Goal: Task Accomplishment & Management: Use online tool/utility

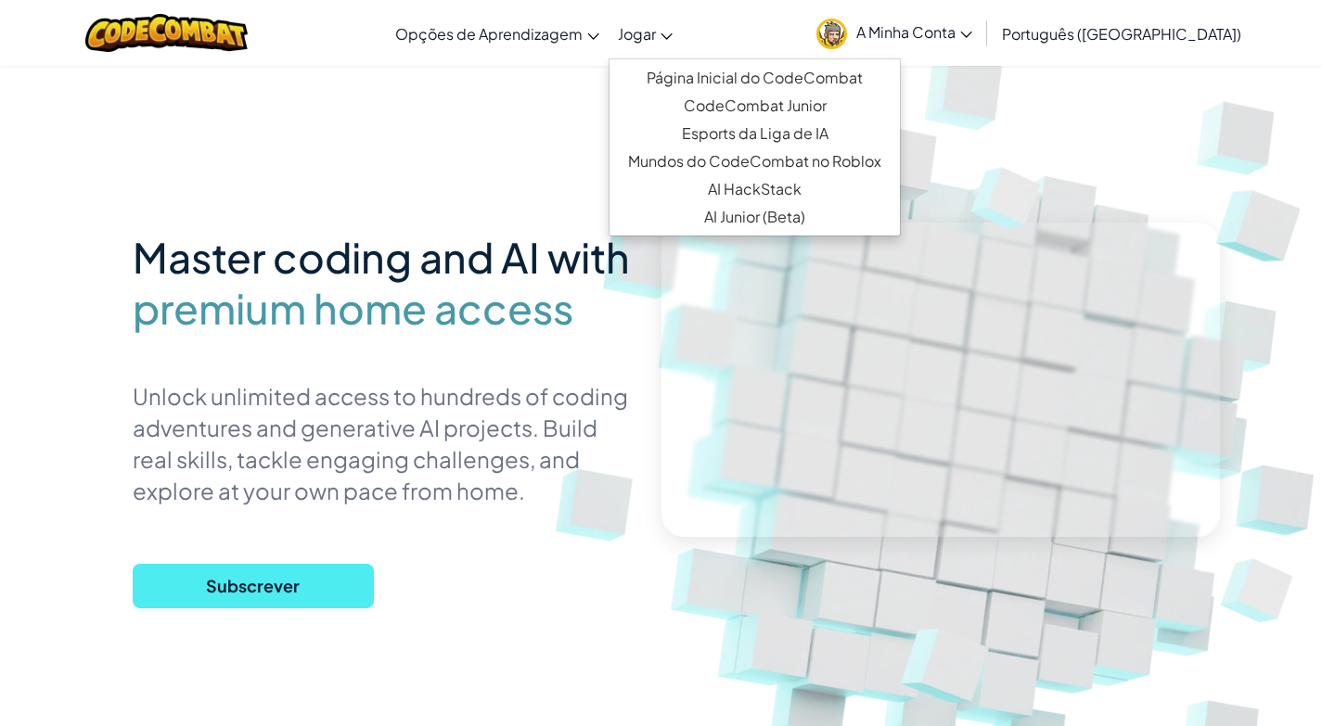
click at [656, 35] on span "Jogar" at bounding box center [637, 33] width 38 height 19
click at [805, 83] on link "Página Inicial do CodeCombat" at bounding box center [754, 78] width 290 height 28
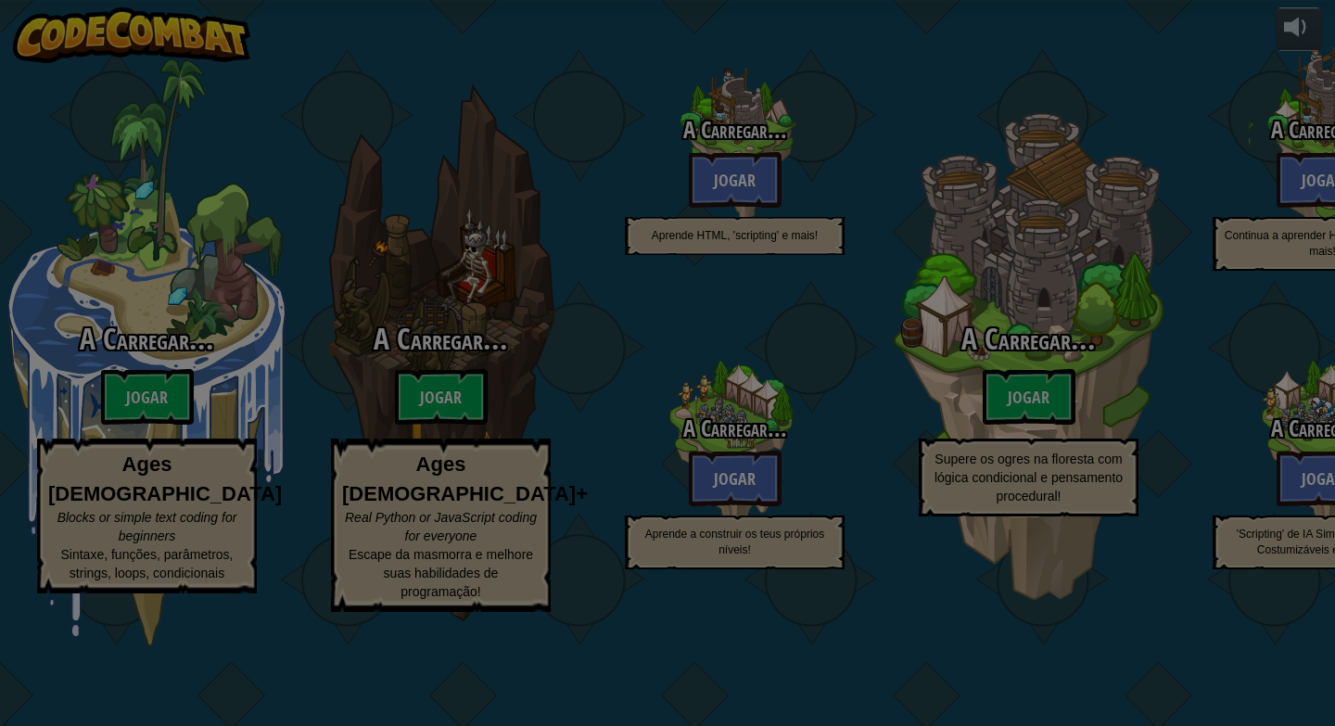
select select "pt-PT"
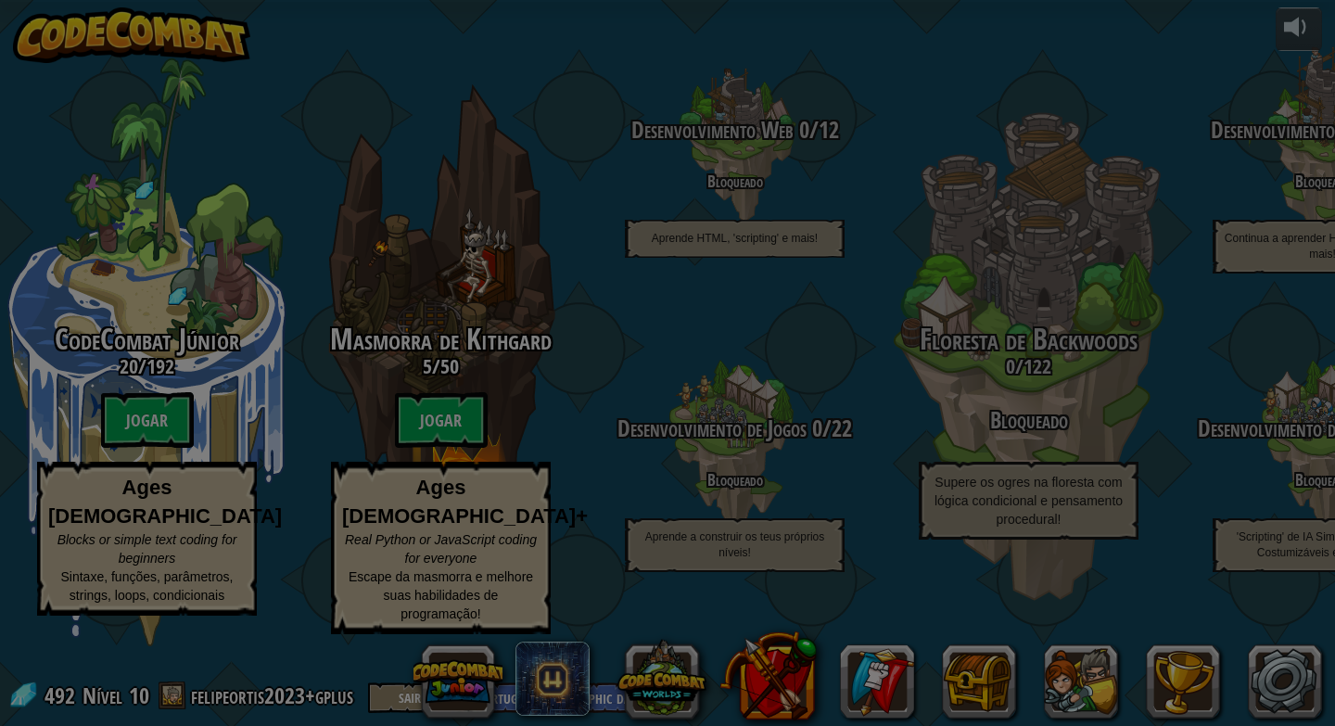
click at [866, 94] on div at bounding box center [667, 363] width 1335 height 726
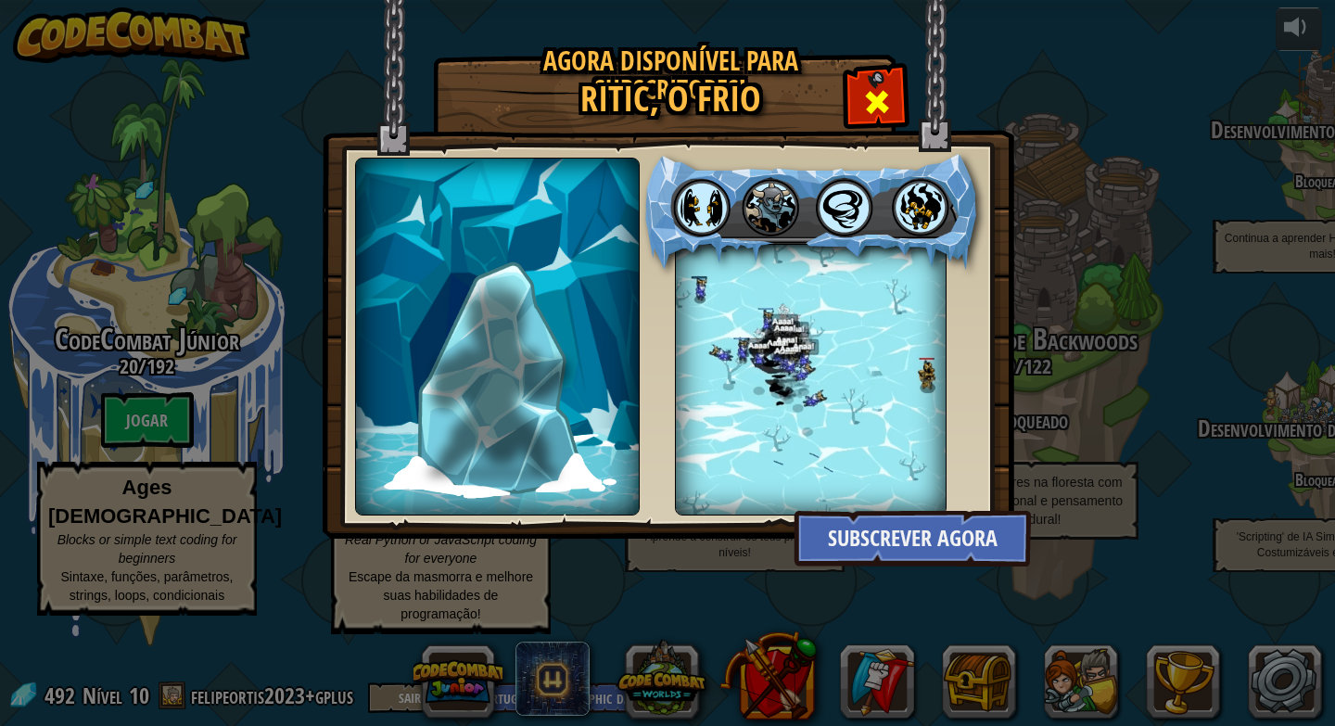
click at [863, 91] on span at bounding box center [877, 102] width 30 height 30
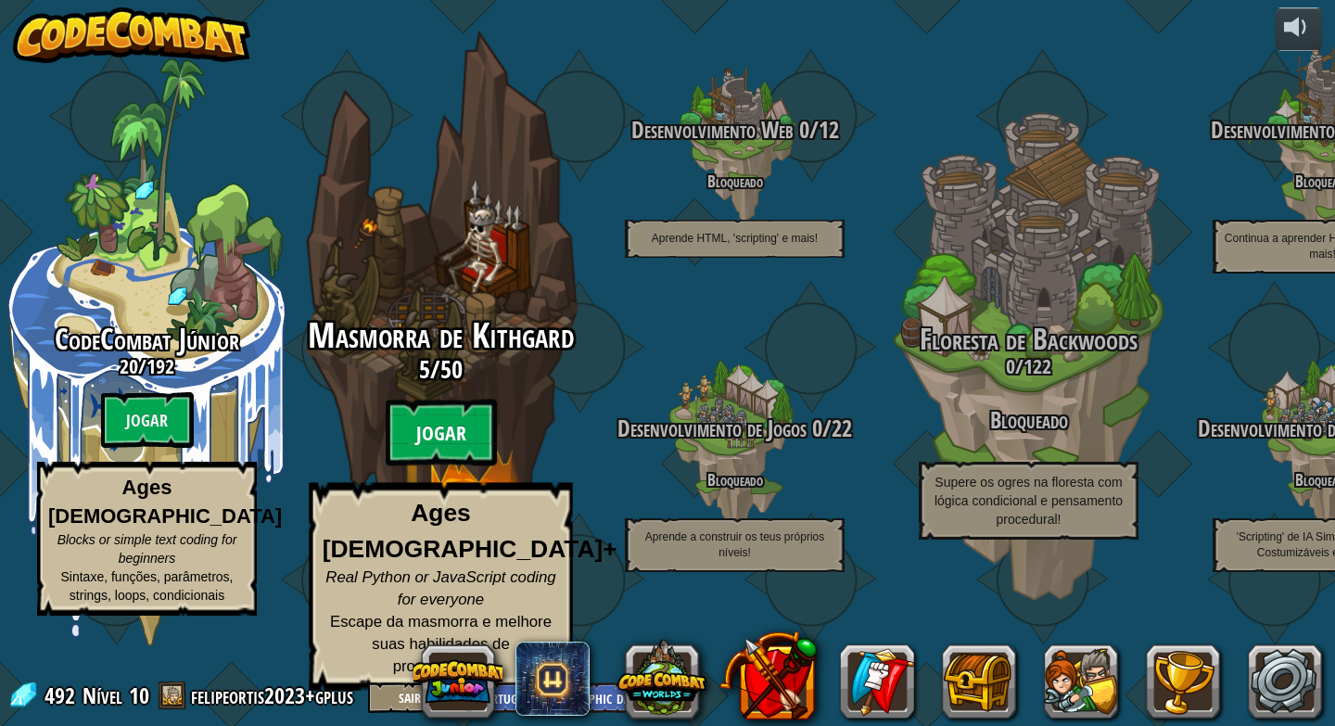
click at [461, 461] on btn "Jogar" at bounding box center [441, 433] width 111 height 67
select select "pt-PT"
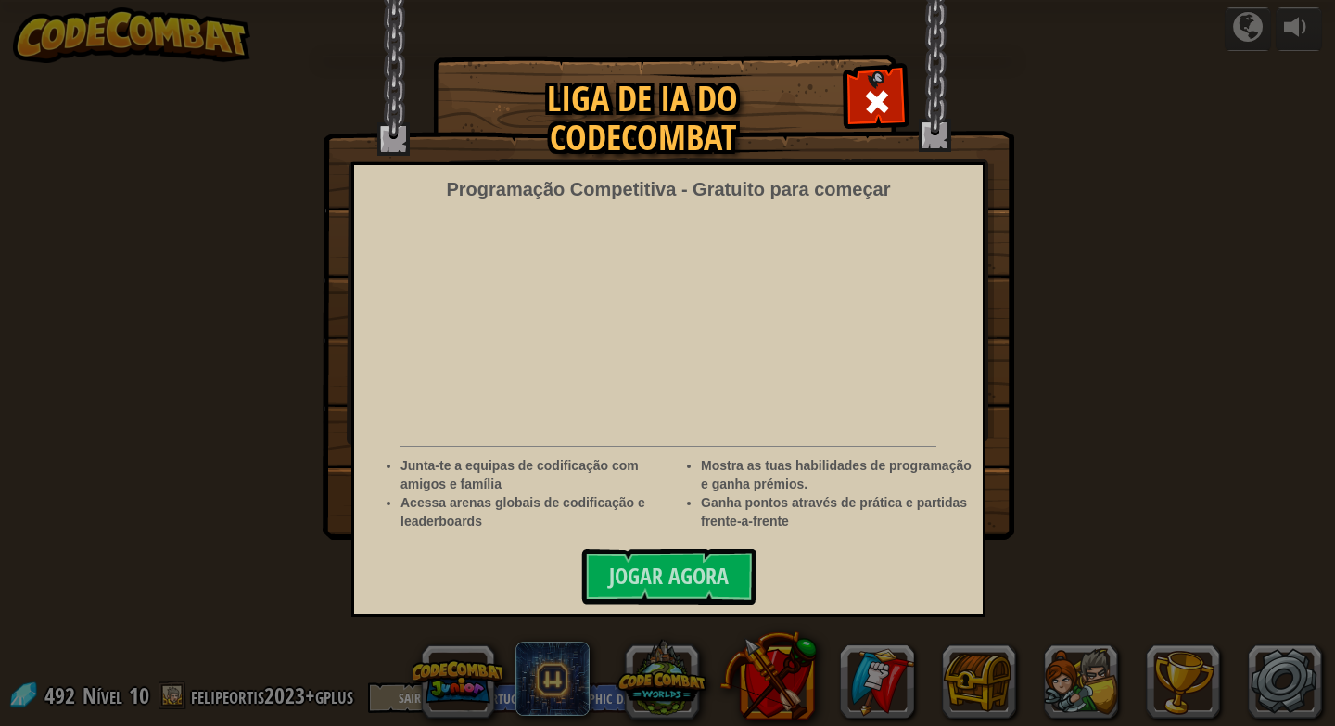
select select "pt-PT"
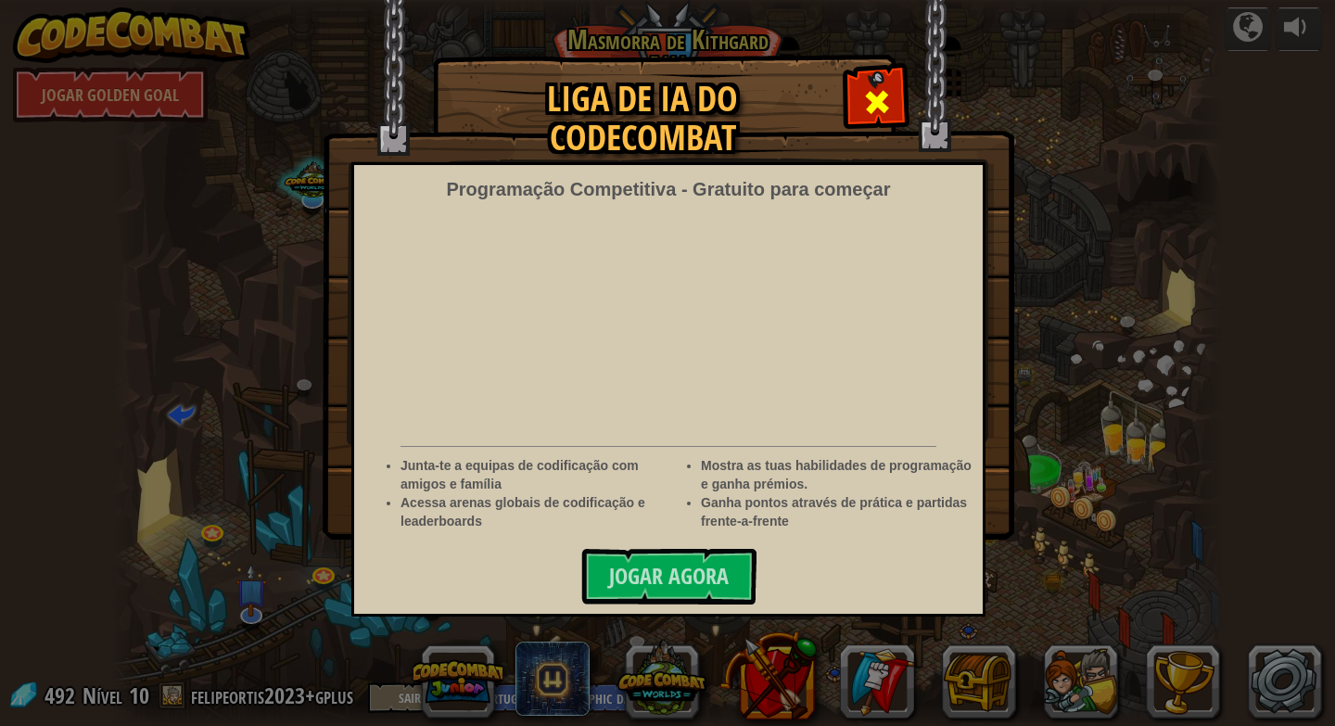
click at [856, 101] on div at bounding box center [877, 99] width 58 height 58
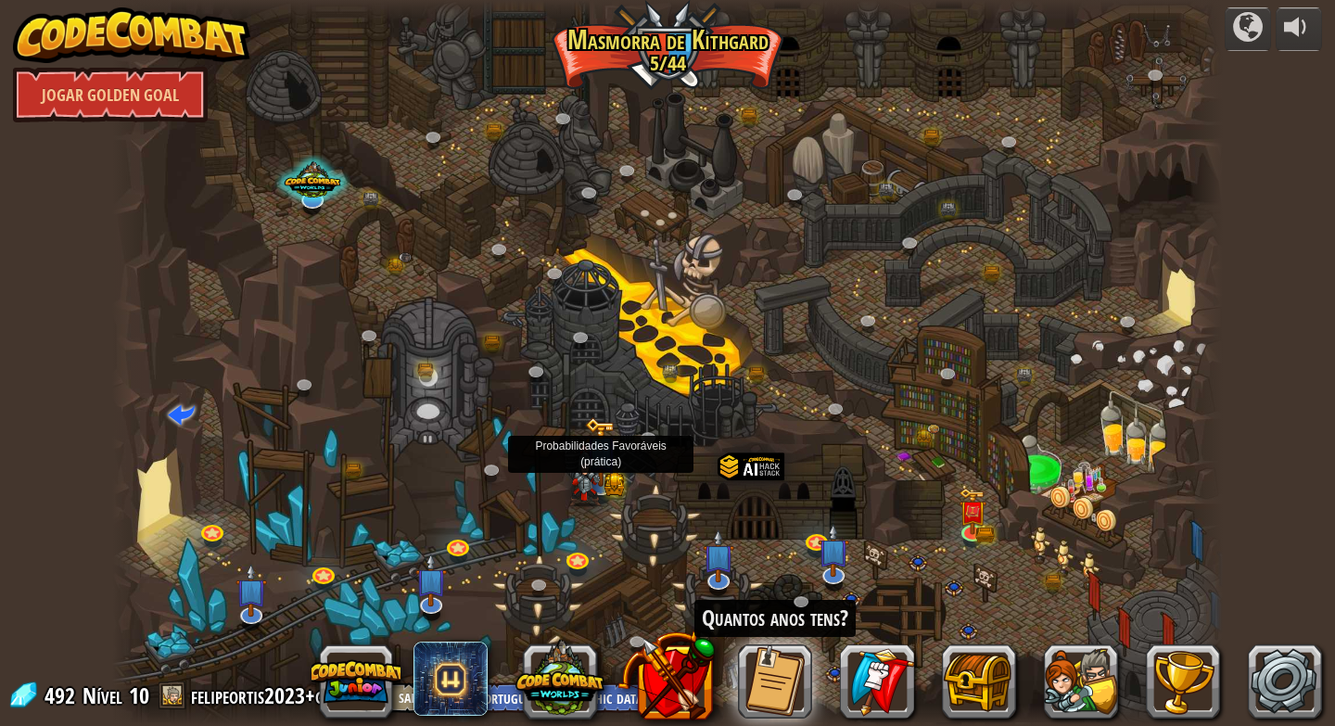
click at [597, 477] on img at bounding box center [585, 474] width 32 height 61
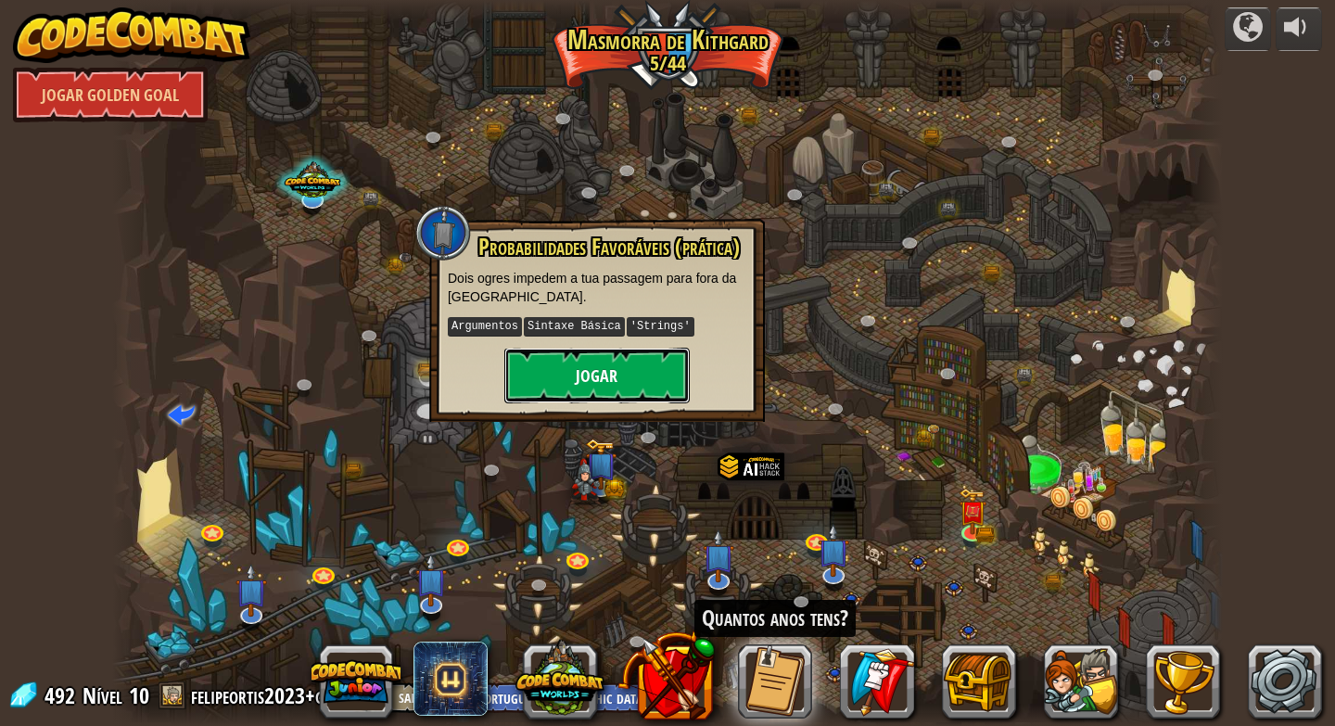
click at [679, 381] on button "Jogar" at bounding box center [596, 376] width 185 height 56
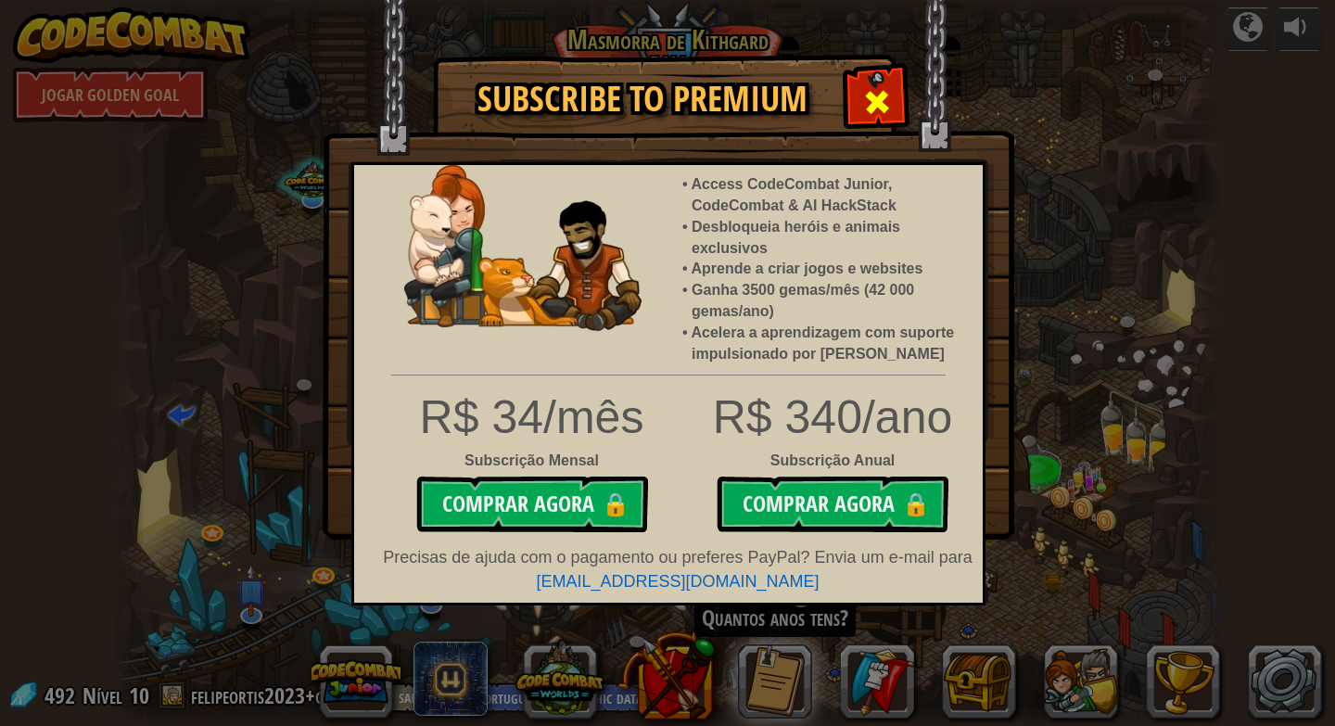
click at [874, 105] on span at bounding box center [877, 102] width 30 height 30
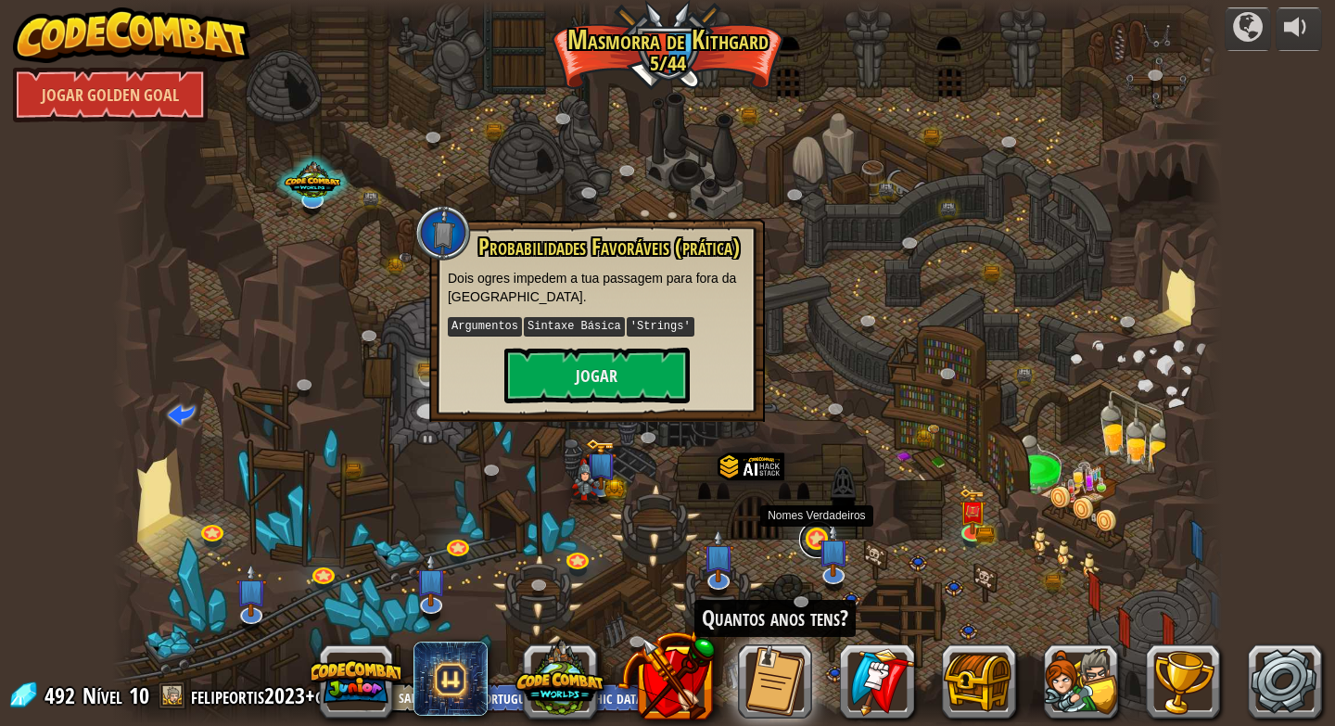
click at [811, 539] on link at bounding box center [817, 539] width 37 height 37
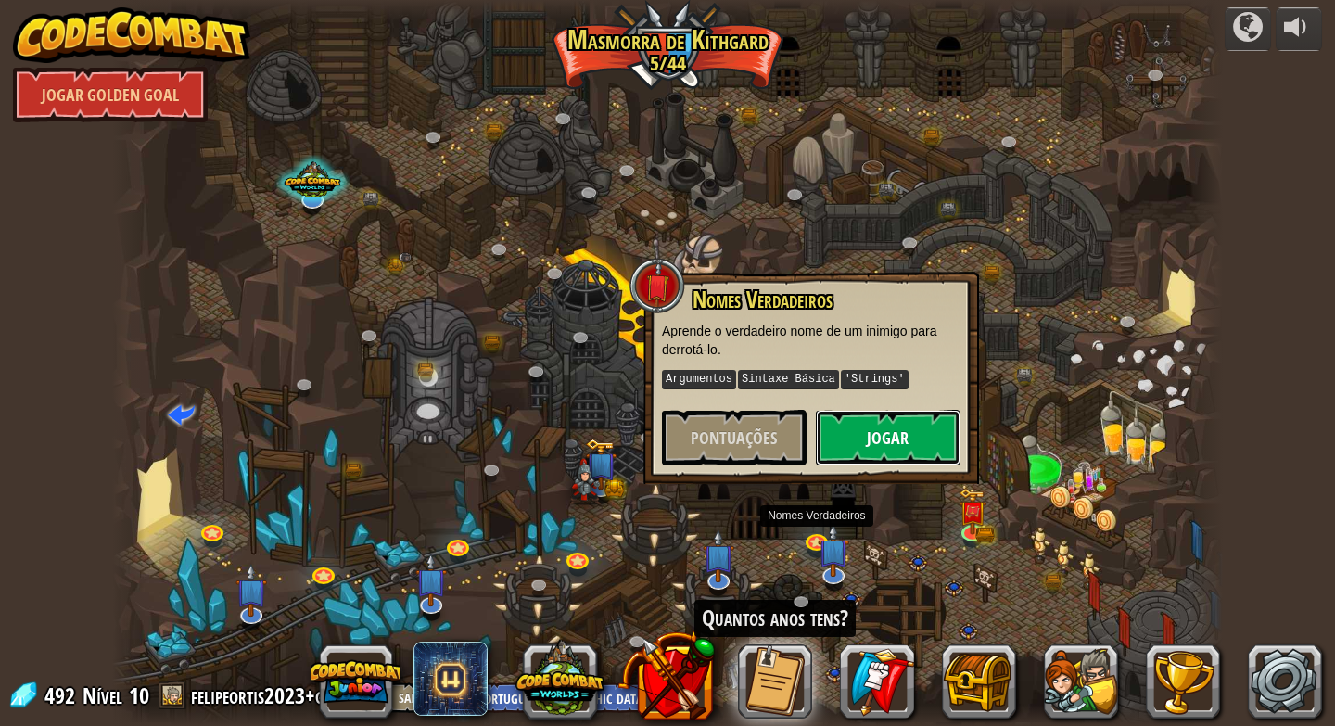
click at [857, 443] on button "Jogar" at bounding box center [888, 438] width 145 height 56
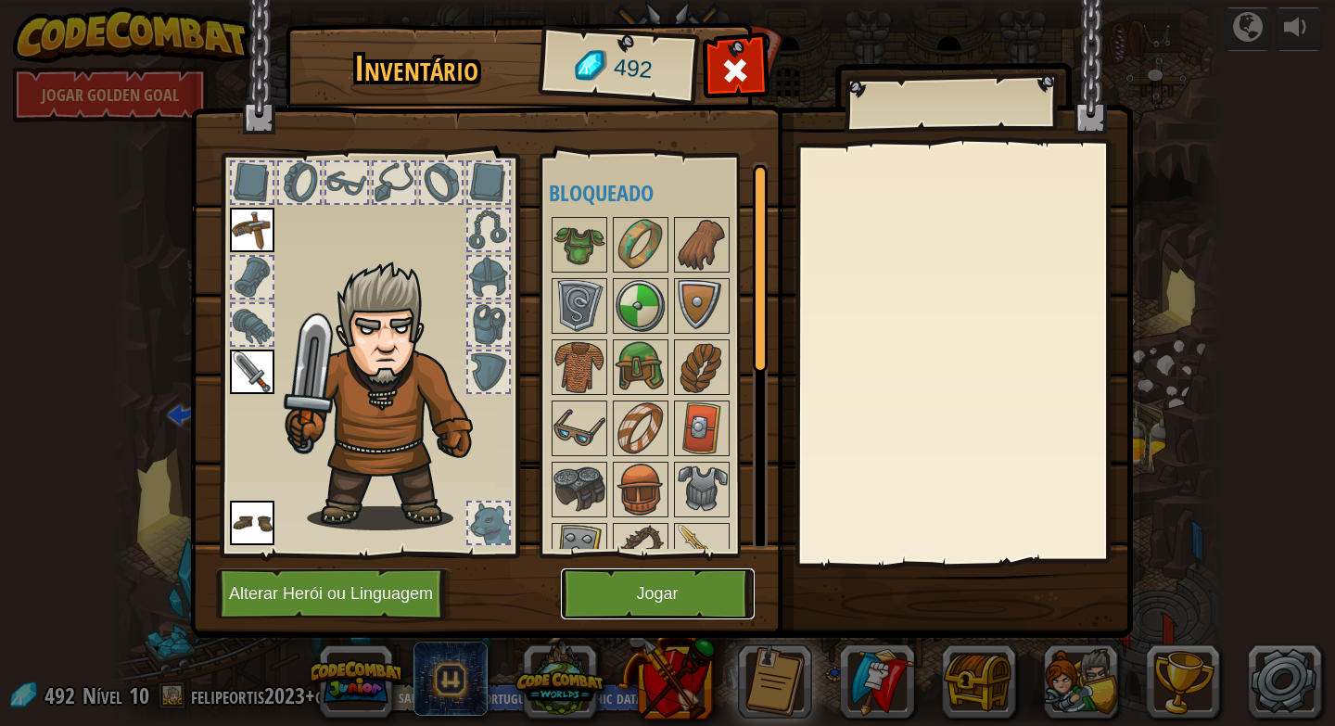
click at [703, 596] on button "Jogar" at bounding box center [658, 593] width 194 height 51
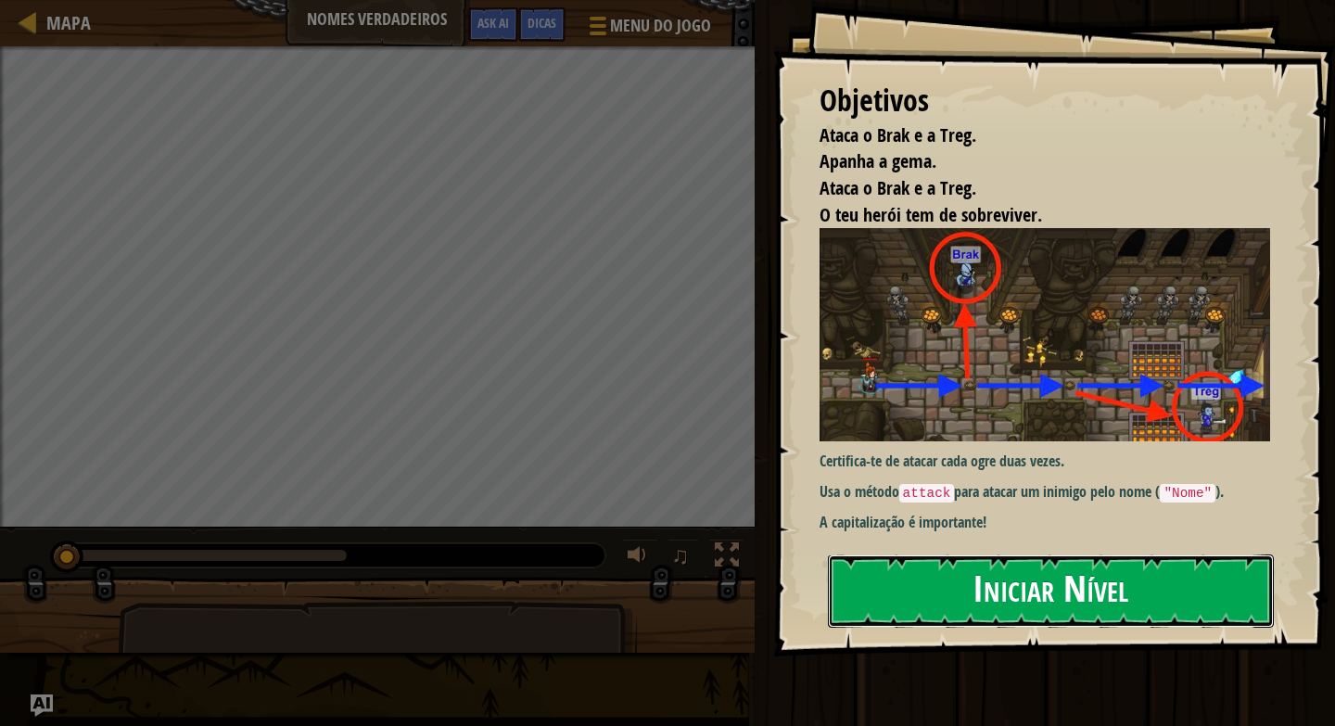
click at [978, 569] on button "Iniciar Nível" at bounding box center [1051, 591] width 446 height 73
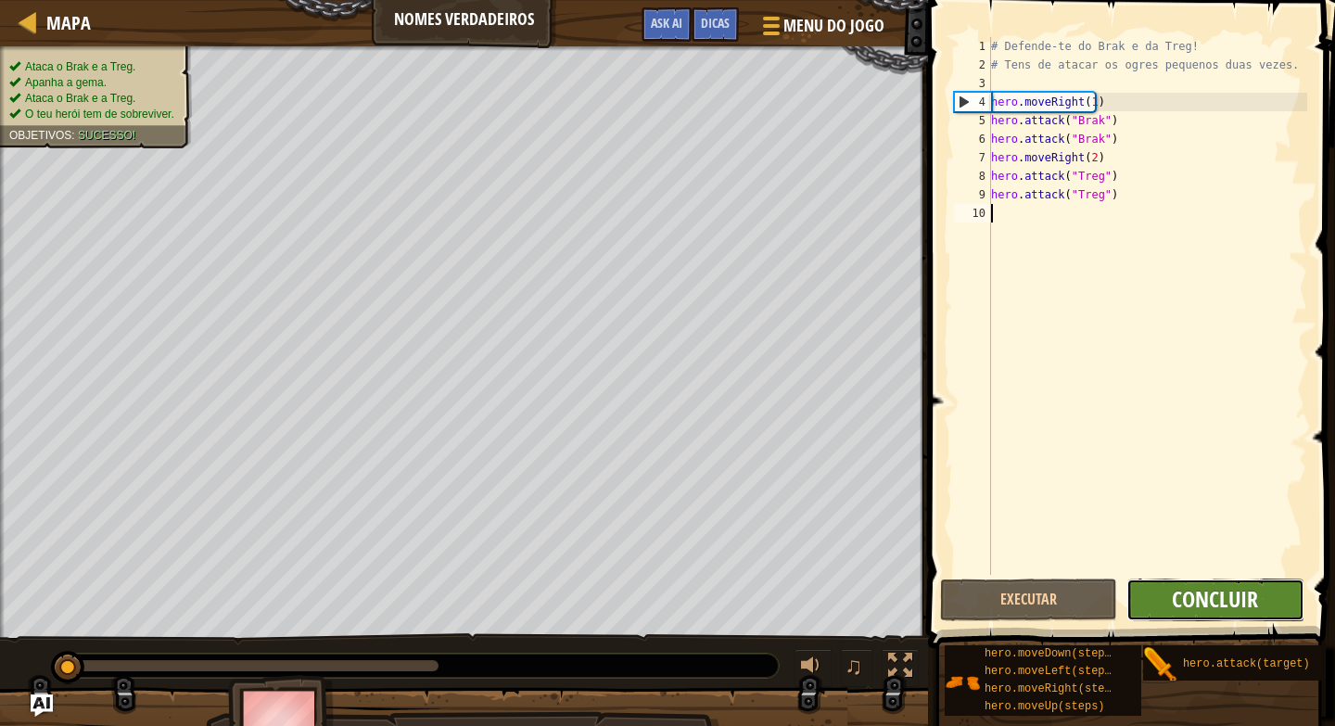
click at [1195, 598] on span "Concluir" at bounding box center [1215, 599] width 86 height 30
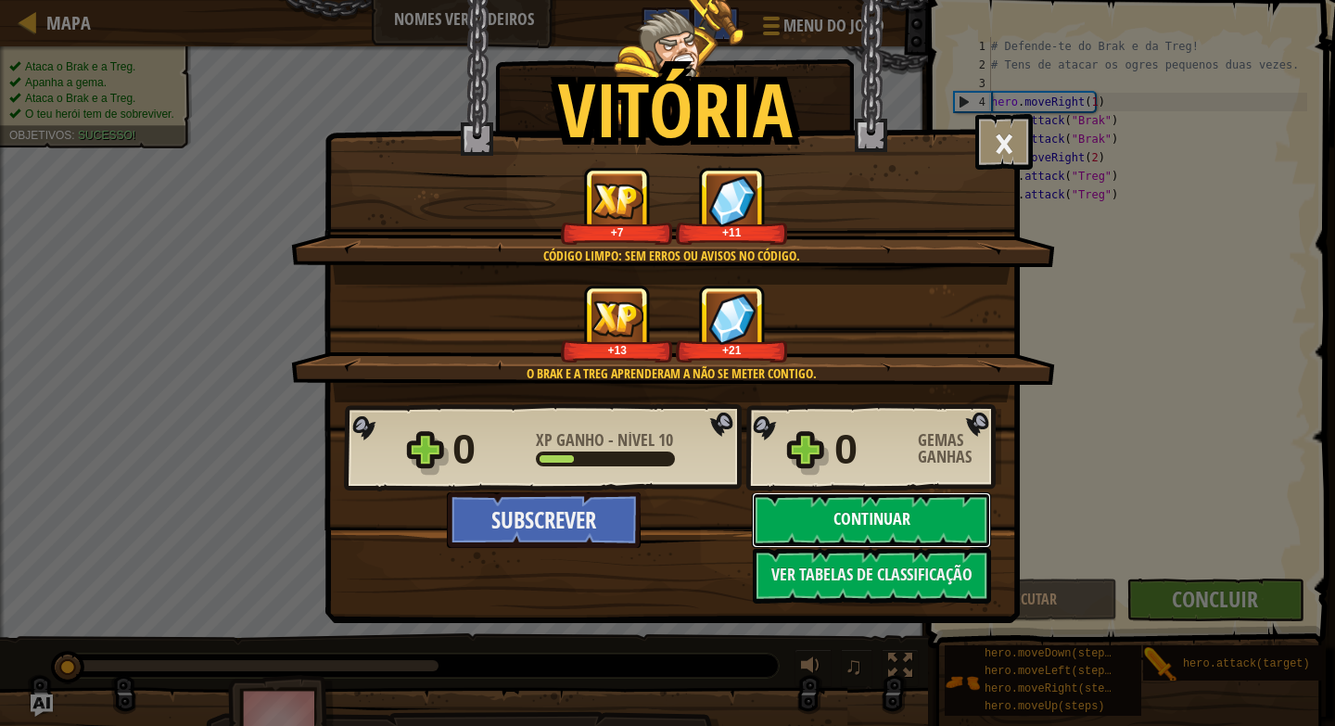
click at [908, 517] on button "Continuar" at bounding box center [871, 520] width 239 height 56
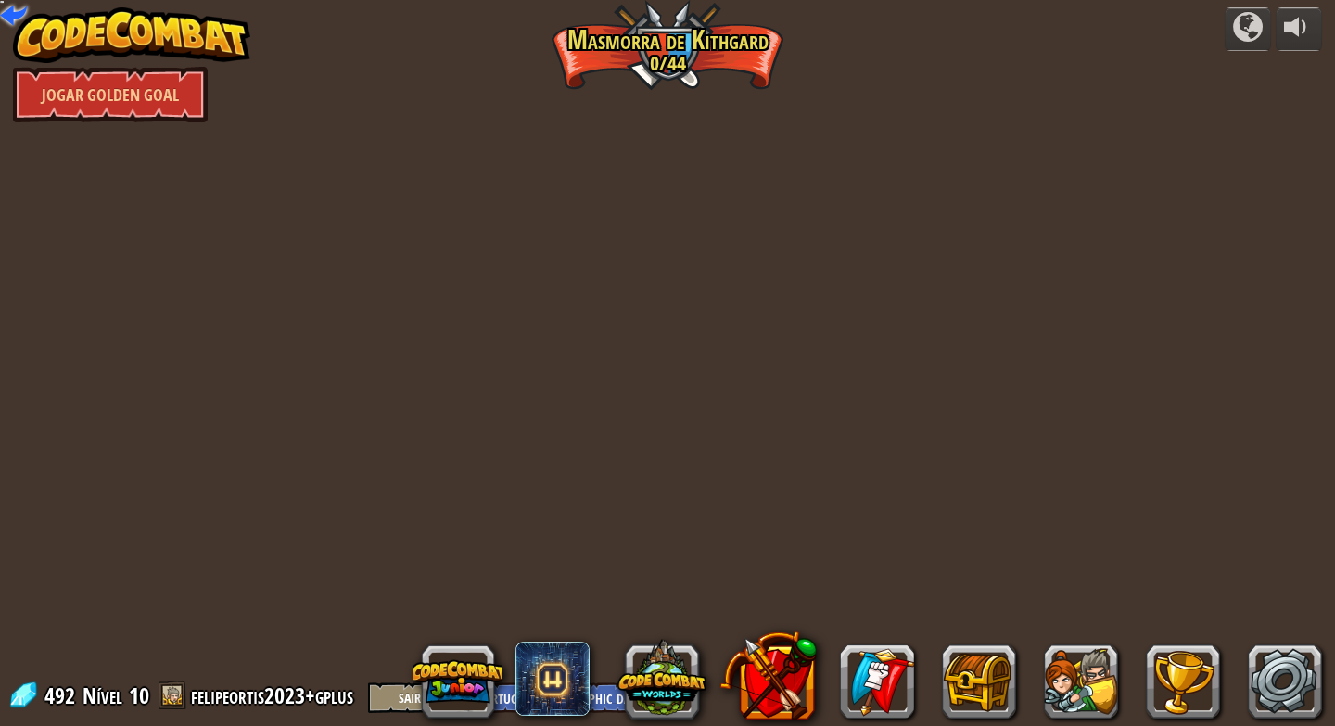
select select "pt-PT"
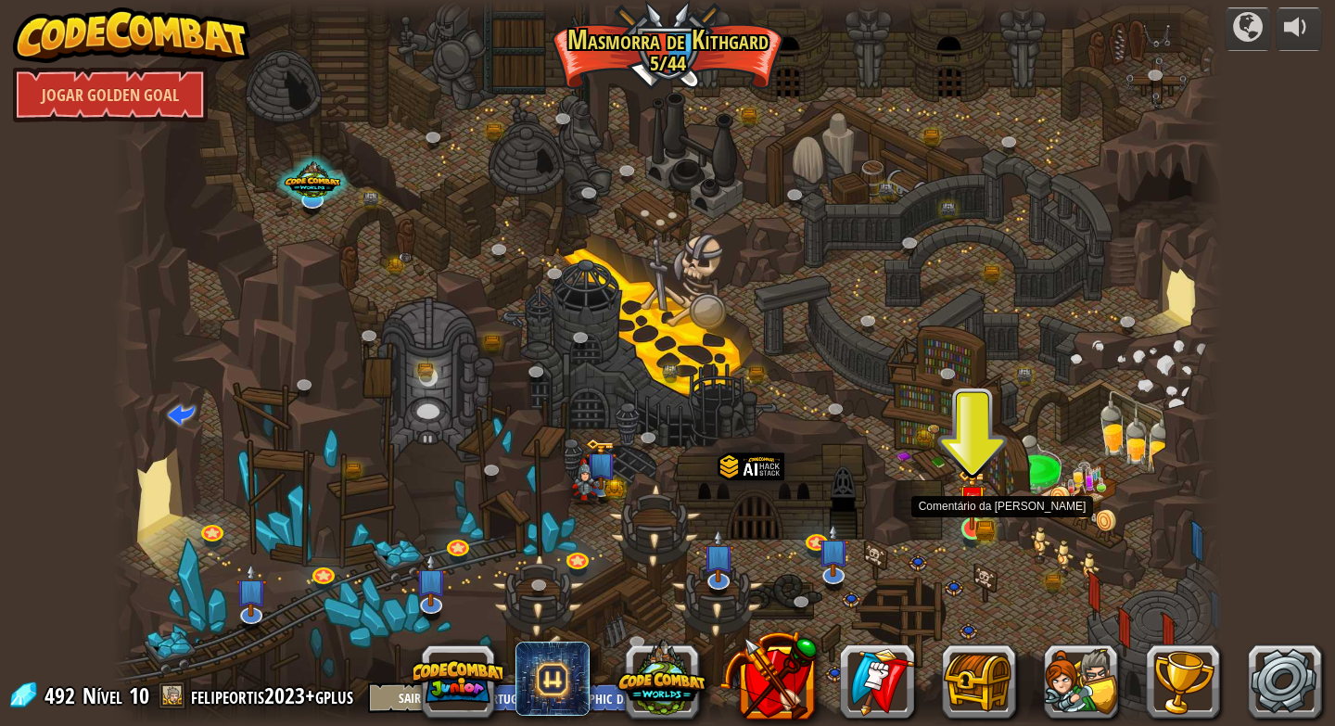
click at [979, 524] on img at bounding box center [972, 499] width 29 height 62
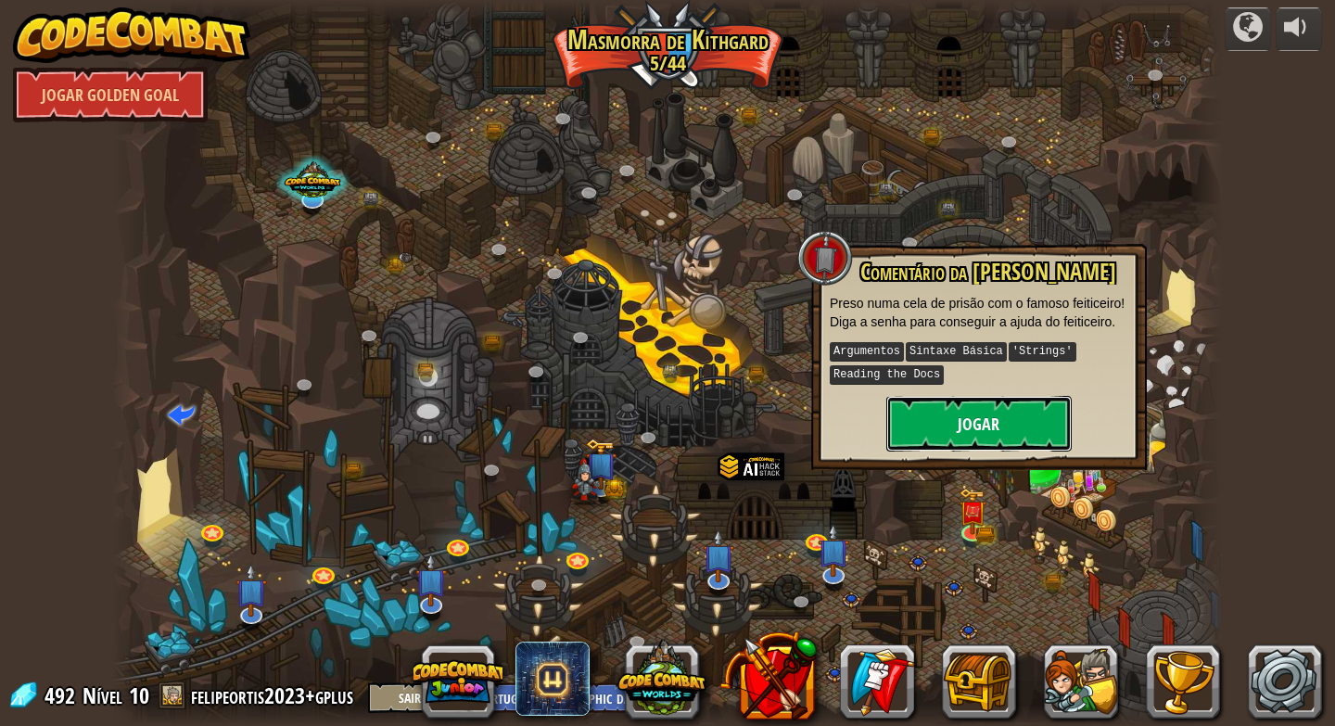
click at [977, 410] on button "Jogar" at bounding box center [979, 424] width 185 height 56
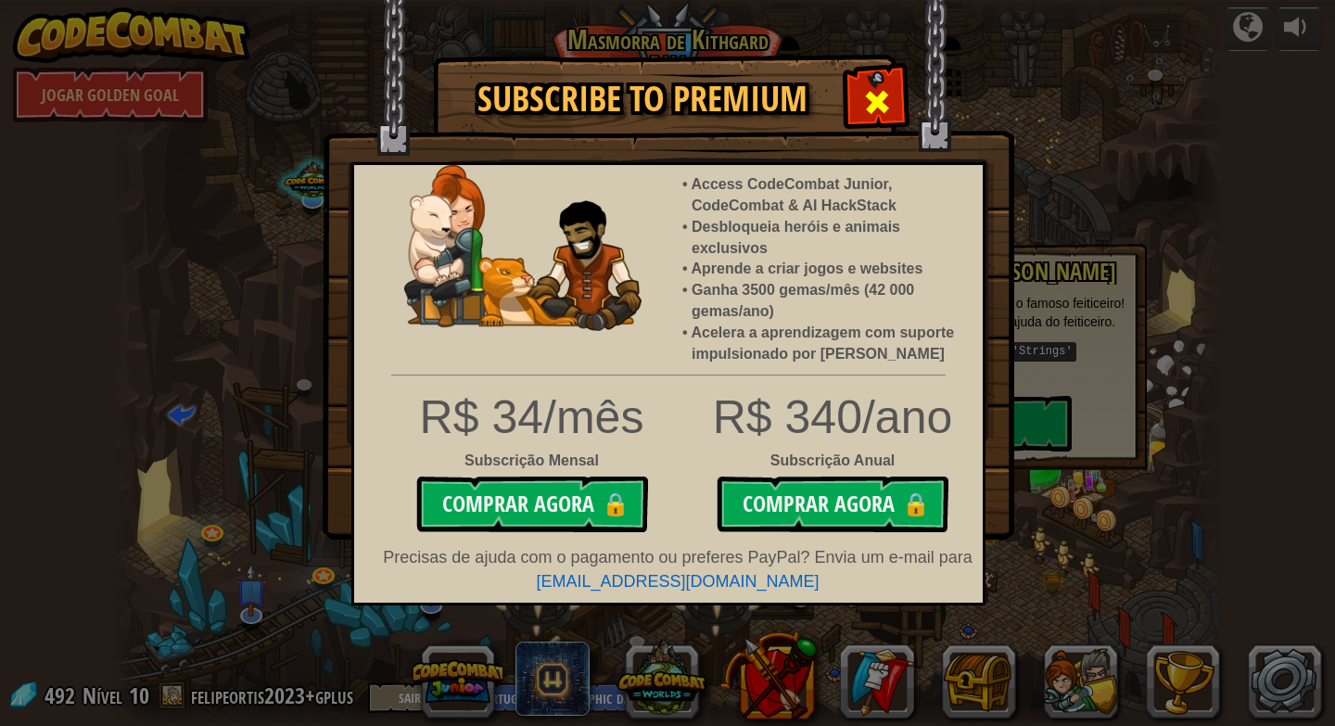
click at [870, 121] on div at bounding box center [877, 99] width 58 height 58
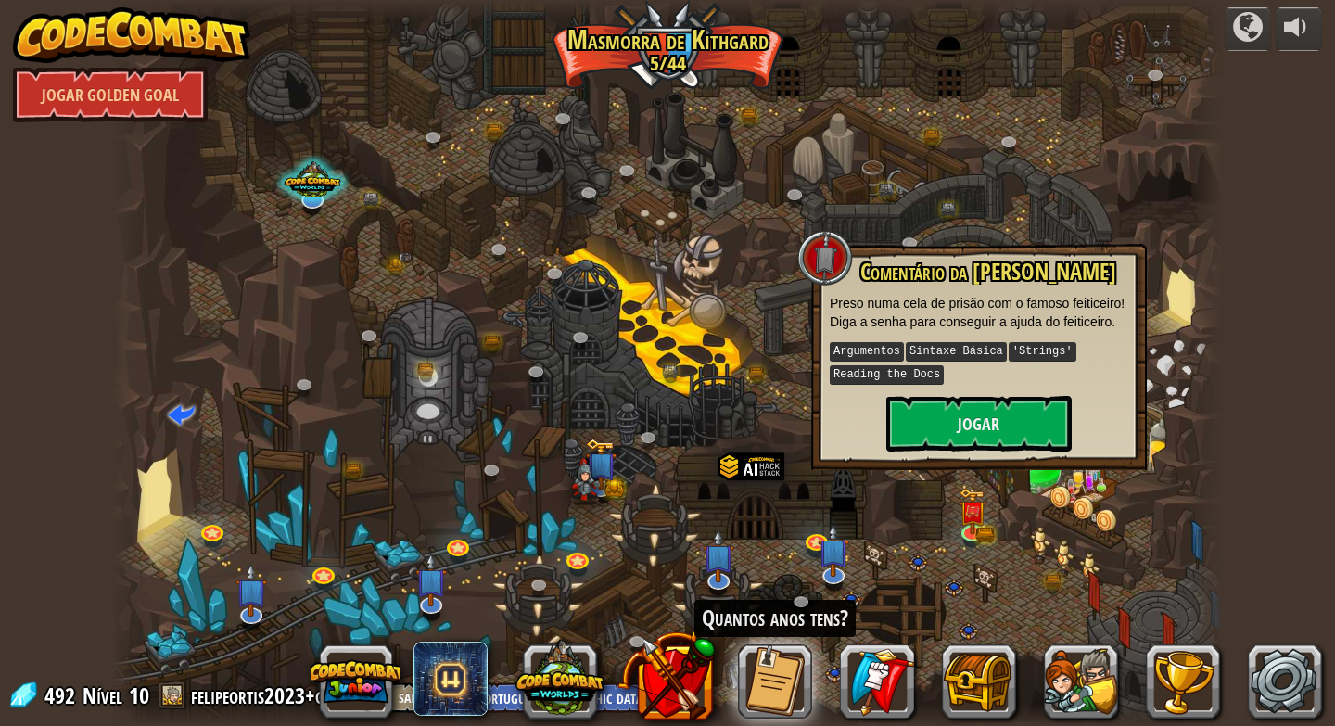
click at [811, 262] on div at bounding box center [826, 258] width 56 height 56
click at [744, 393] on div at bounding box center [667, 363] width 1111 height 726
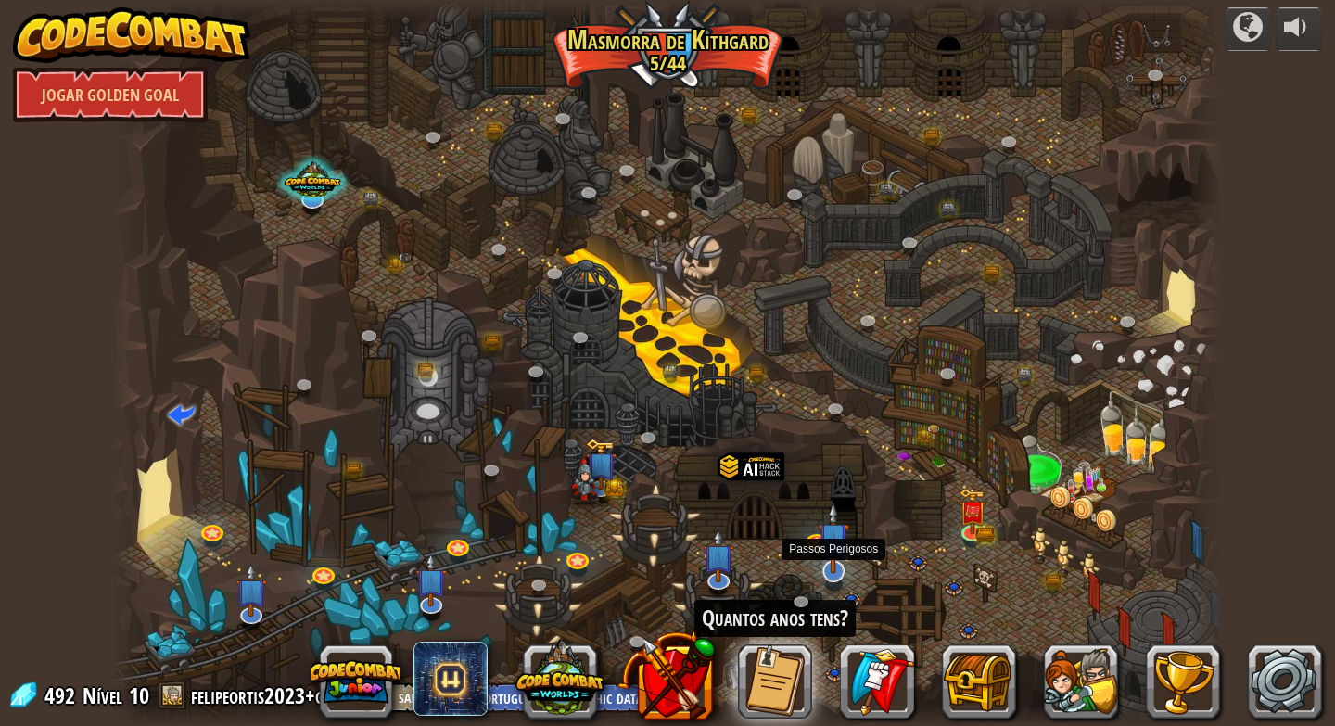
click at [836, 568] on img at bounding box center [834, 538] width 32 height 72
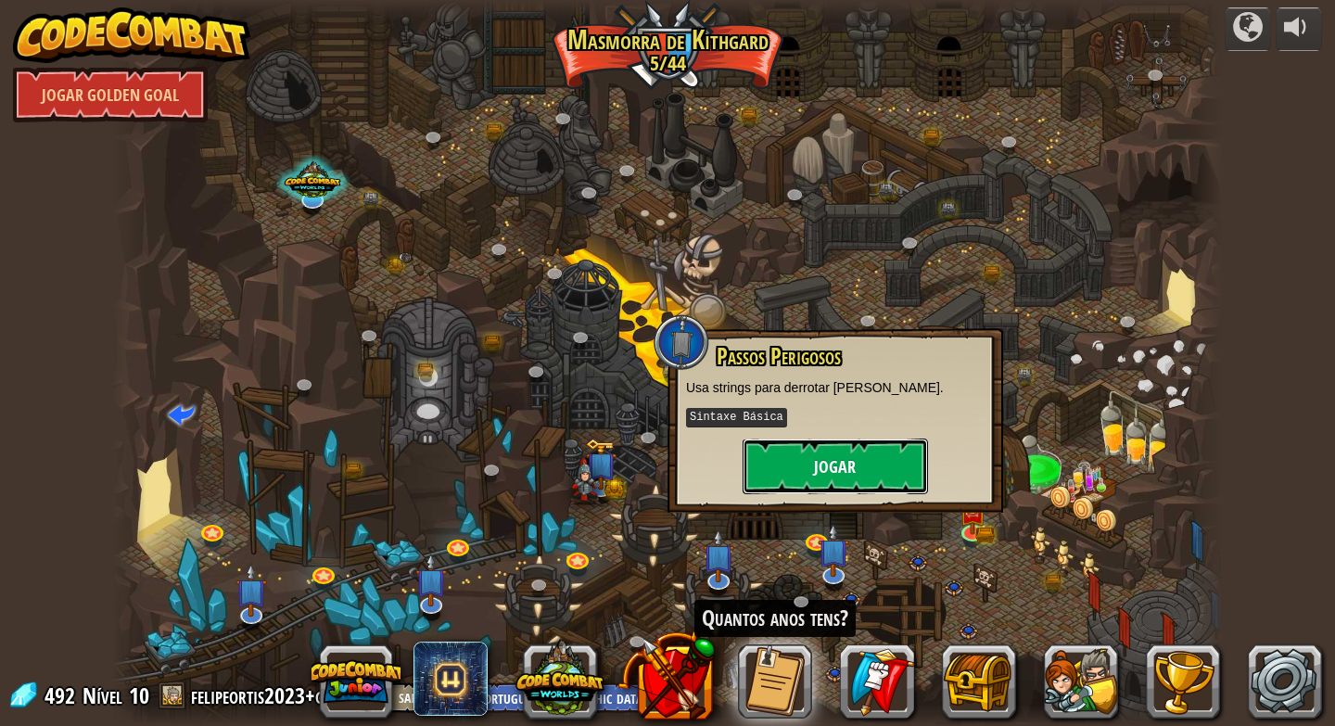
click at [838, 466] on button "Jogar" at bounding box center [835, 467] width 185 height 56
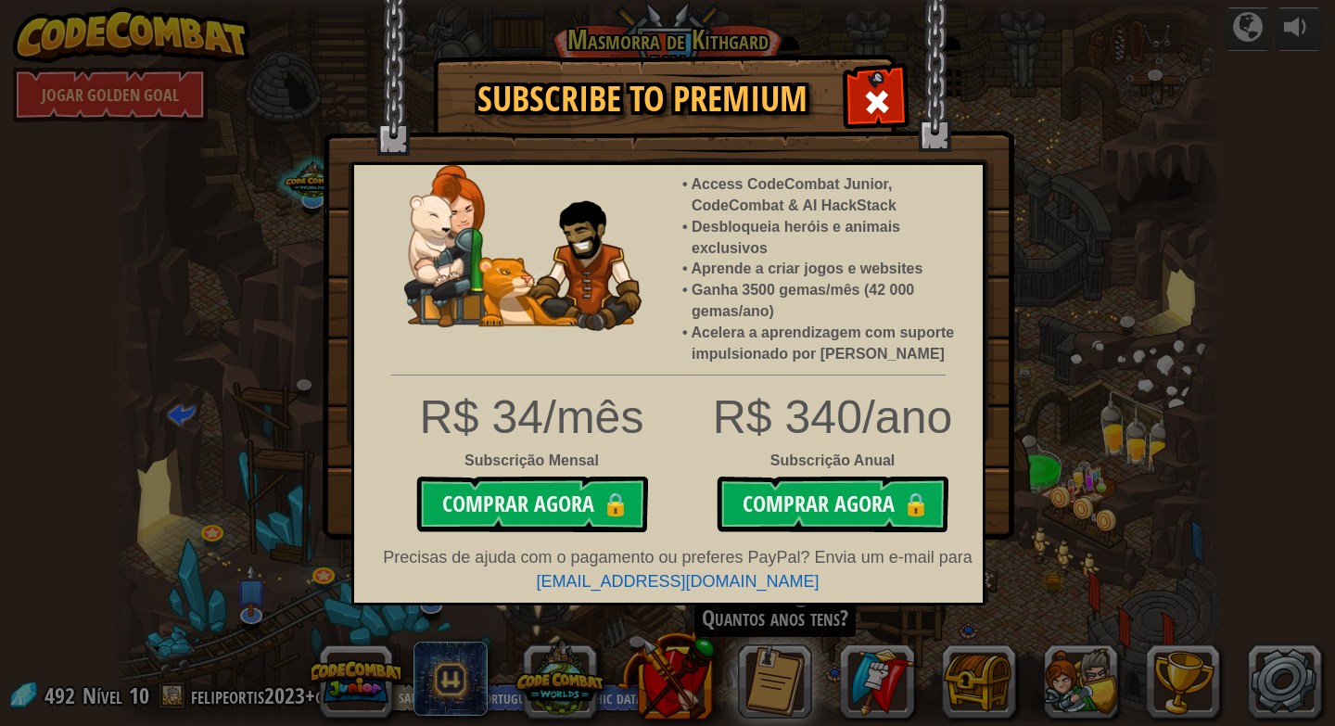
click at [860, 135] on img at bounding box center [669, 270] width 692 height 540
click at [883, 110] on span at bounding box center [877, 102] width 30 height 30
